Goal: Navigation & Orientation: Find specific page/section

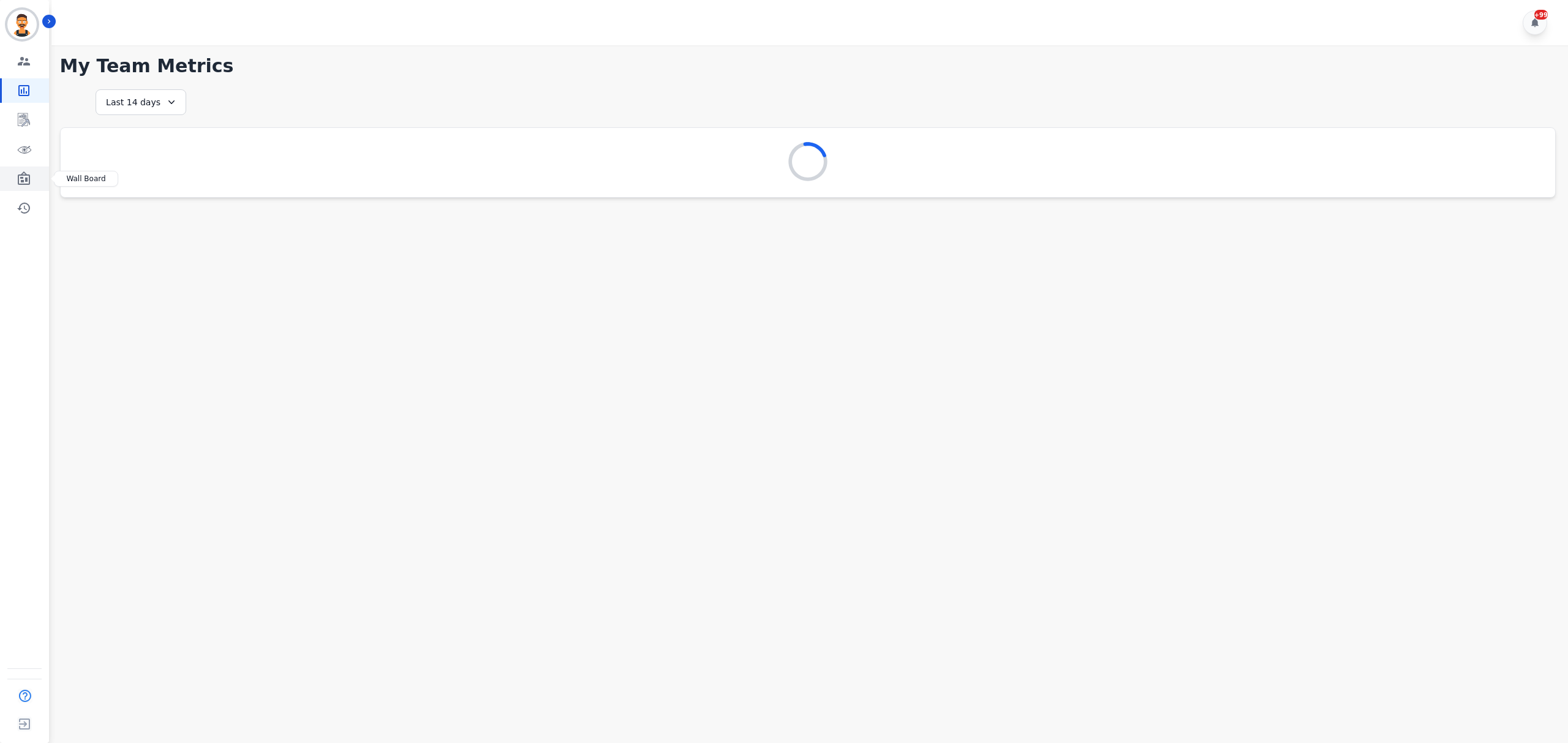
click at [24, 183] on icon "Sidebar" at bounding box center [24, 178] width 14 height 14
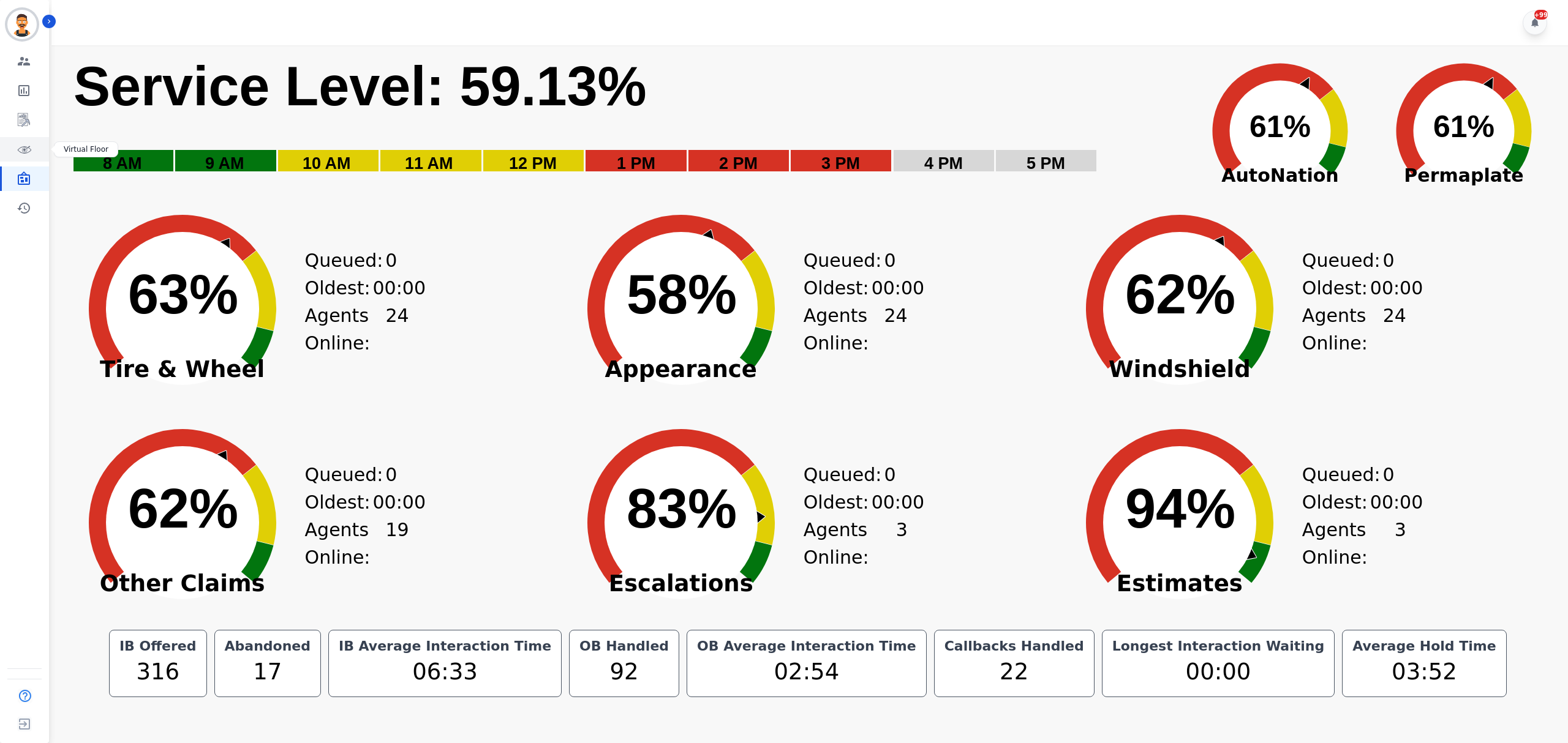
click at [14, 155] on link "Sidebar" at bounding box center [25, 149] width 47 height 24
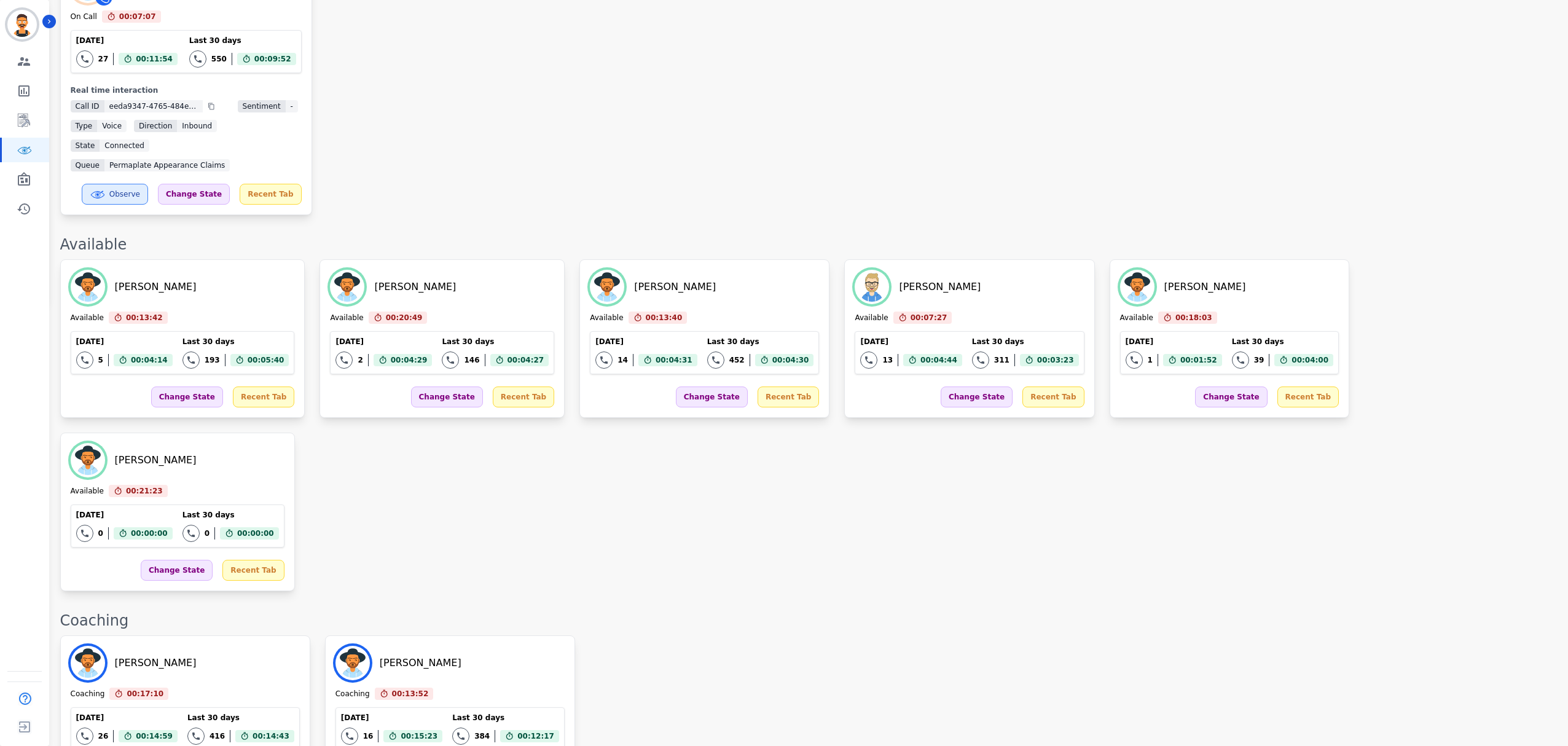
scroll to position [491, 0]
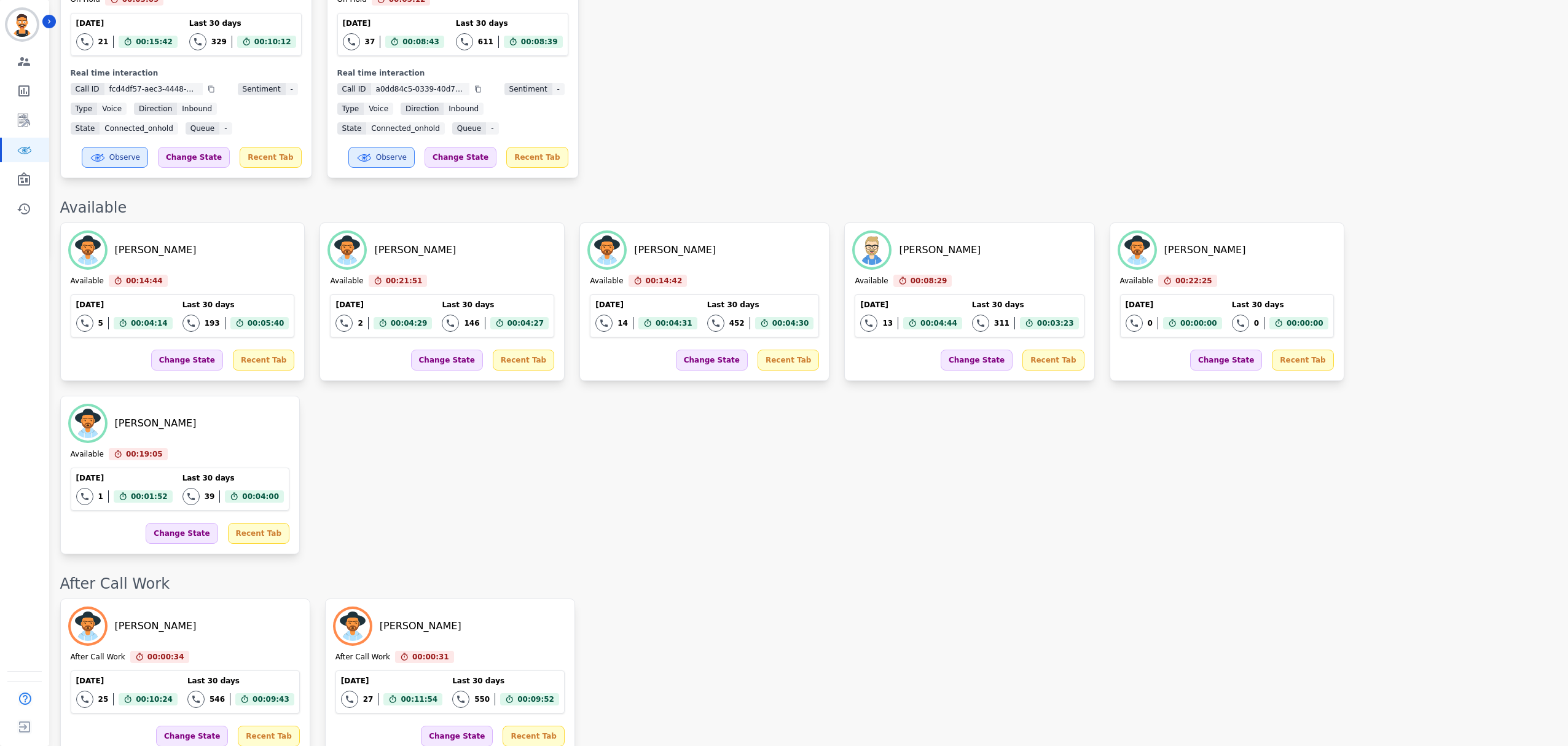
click at [707, 112] on div "Anthony Chinnici On Hold 00:03:09 Current State: On Hold Today 21 Total interac…" at bounding box center [808, 60] width 1495 height 237
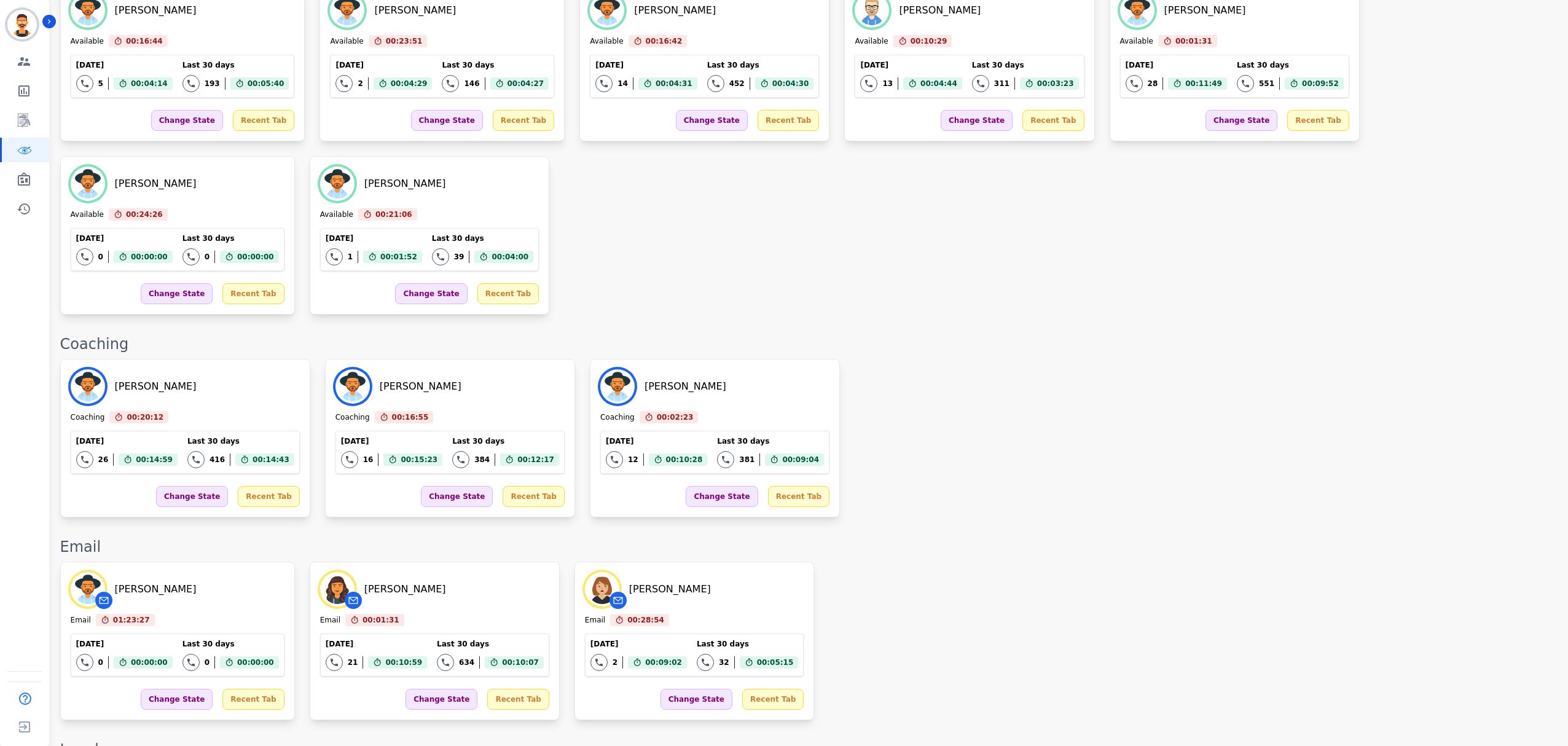
scroll to position [469, 0]
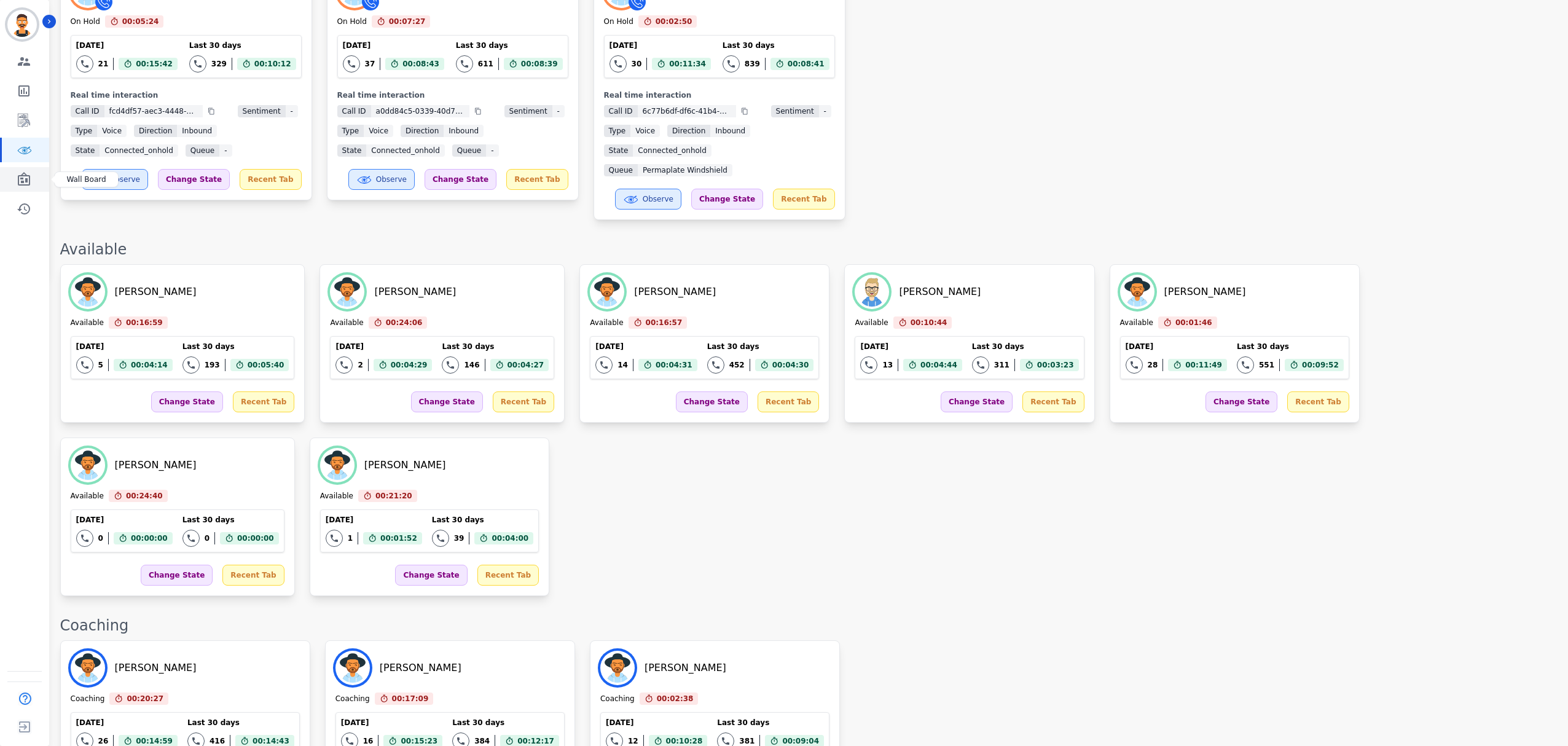
click at [39, 187] on link "Sidebar" at bounding box center [25, 180] width 47 height 24
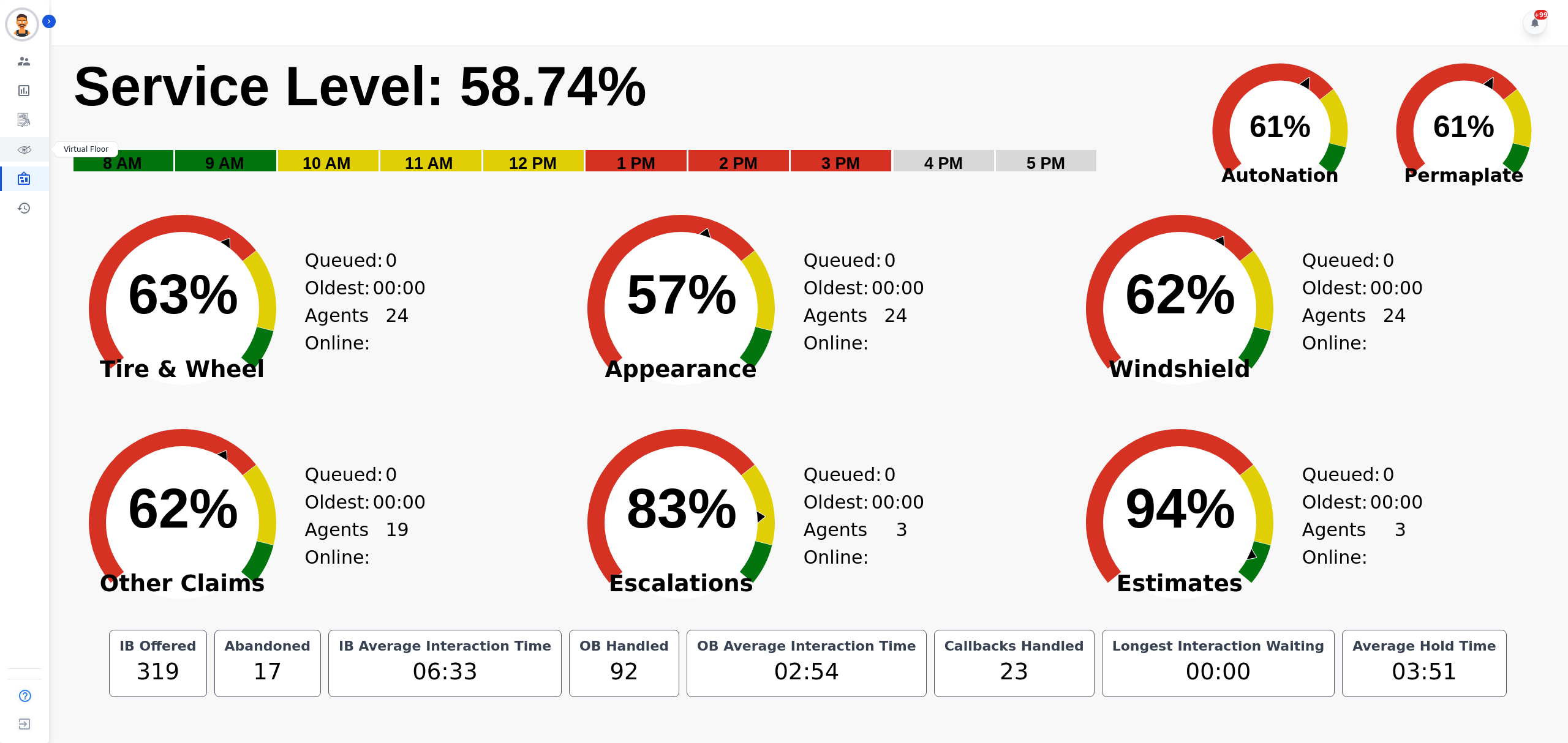
click at [24, 152] on icon "Sidebar" at bounding box center [26, 148] width 8 height 7
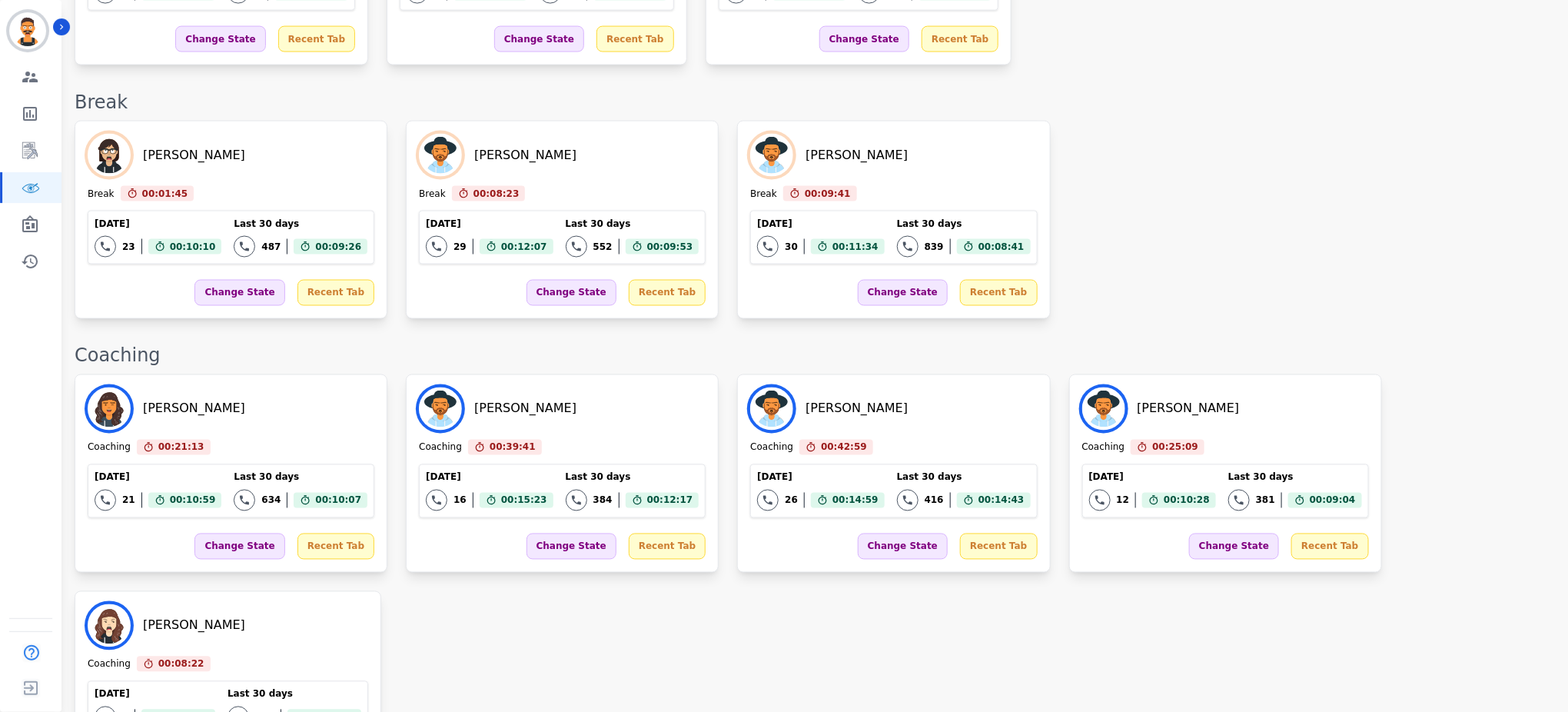
scroll to position [999, 0]
